Goal: Browse casually

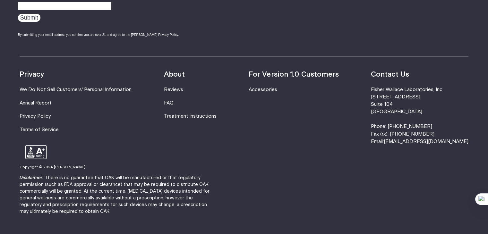
scroll to position [2128, 0]
drag, startPoint x: 463, startPoint y: 116, endPoint x: 409, endPoint y: 118, distance: 54.0
click at [409, 118] on footer "Sign up... Learn more about our groundbreaking technology. Submit By submitting…" at bounding box center [244, 88] width 488 height 340
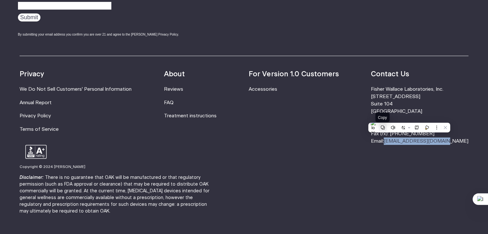
click at [382, 129] on icon at bounding box center [383, 128] width 4 height 4
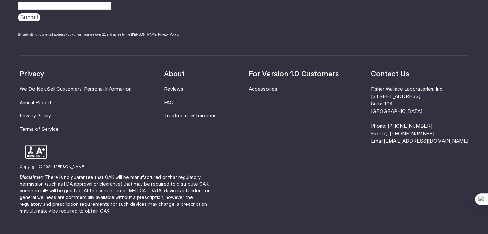
click at [216, 175] on p "Disclaimer: There is no guarantee that OAK will be manufactured or that regulat…" at bounding box center [118, 195] width 196 height 40
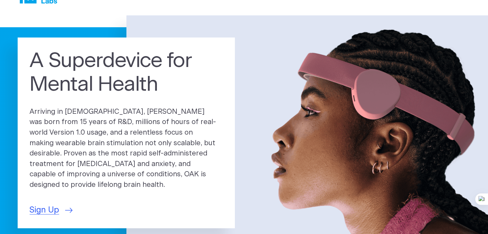
scroll to position [0, 0]
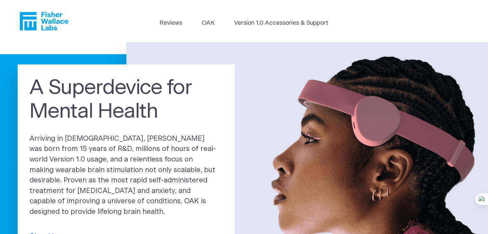
click at [48, 22] on icon "Fisher Wallace" at bounding box center [44, 21] width 49 height 19
